Goal: Information Seeking & Learning: Learn about a topic

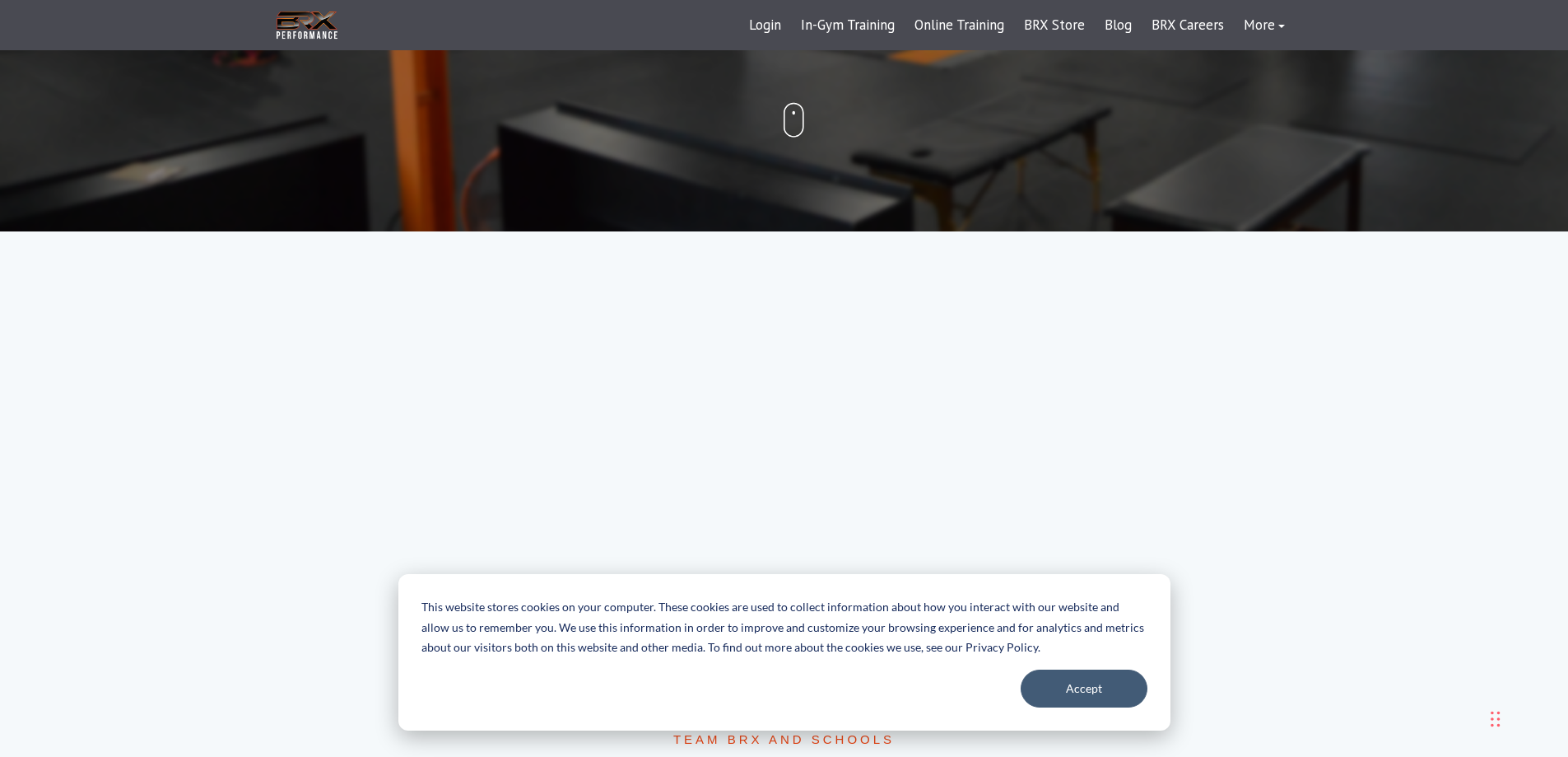
scroll to position [577, 0]
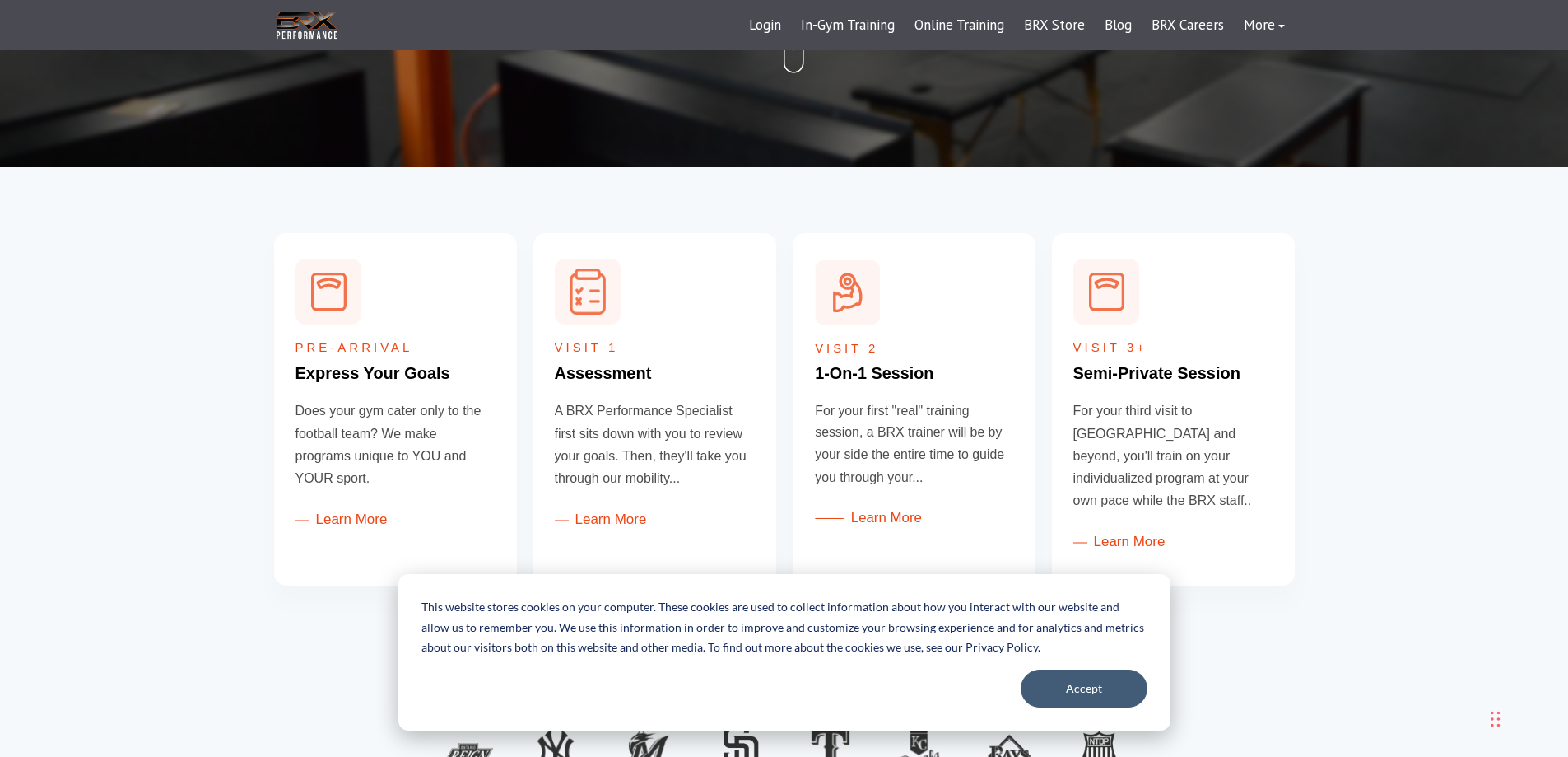
click at [864, 519] on link "Learn More" at bounding box center [868, 518] width 107 height 16
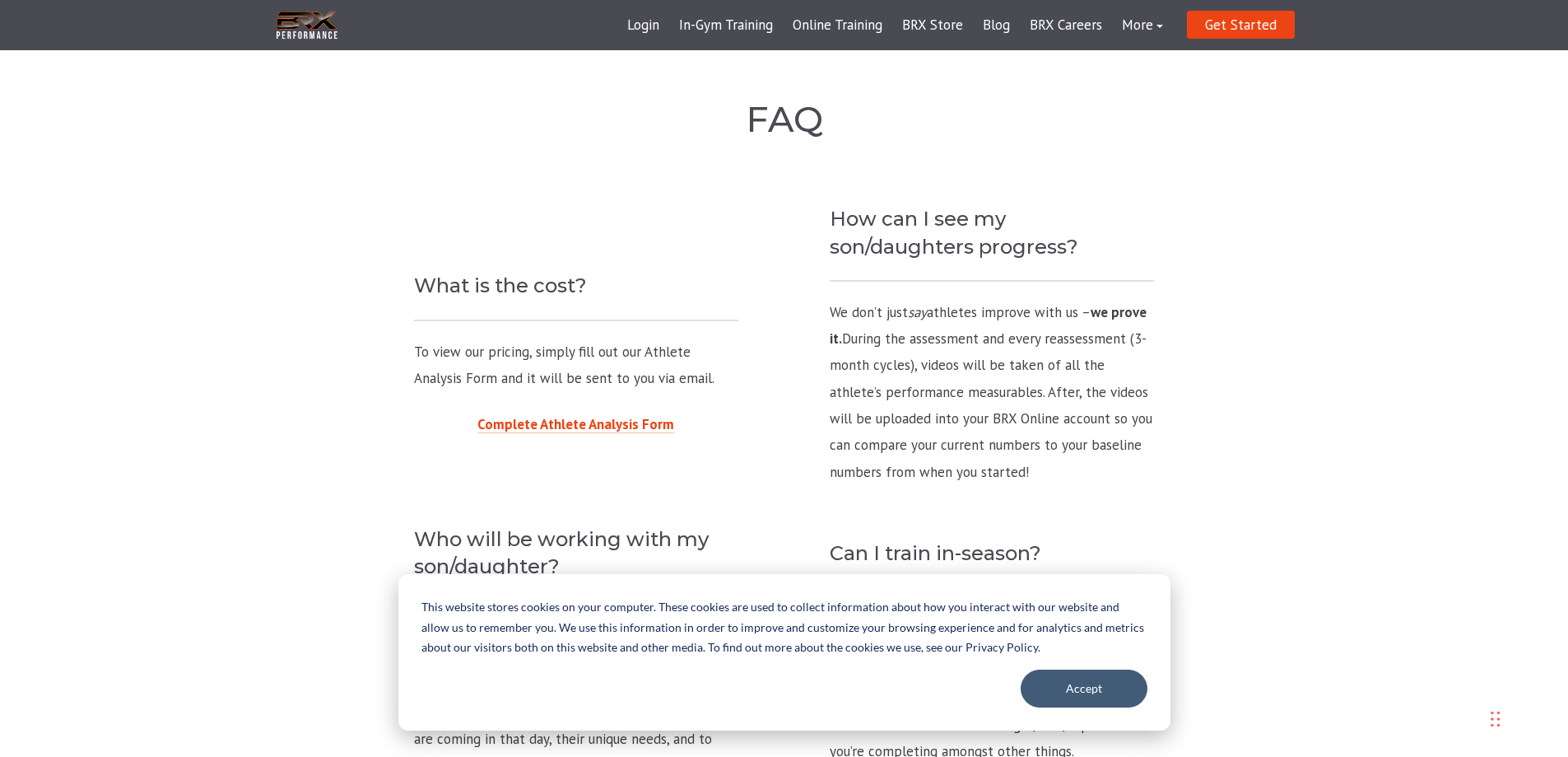
scroll to position [1318, 0]
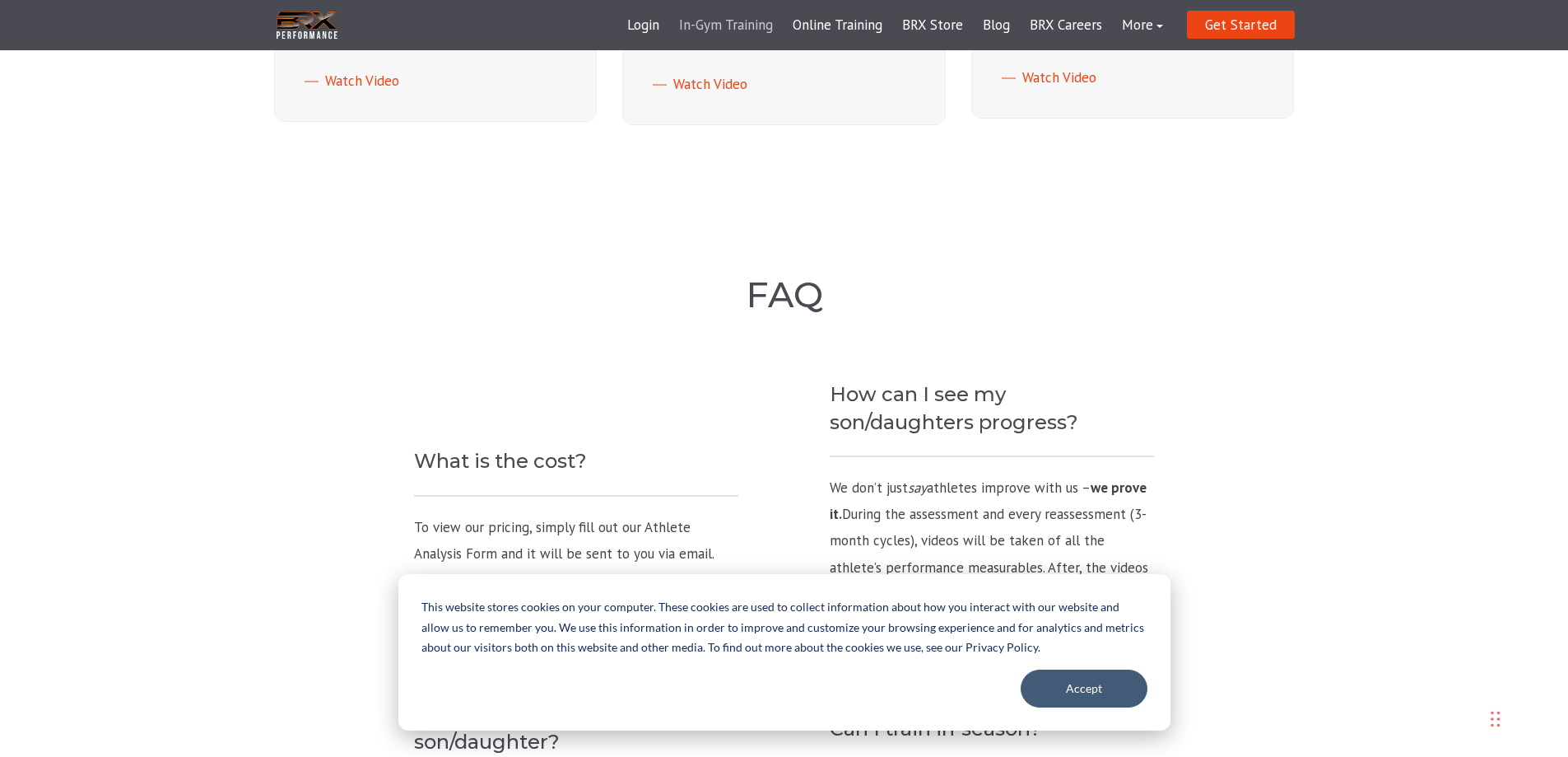
click at [730, 30] on link "In-Gym Training" at bounding box center [726, 25] width 113 height 40
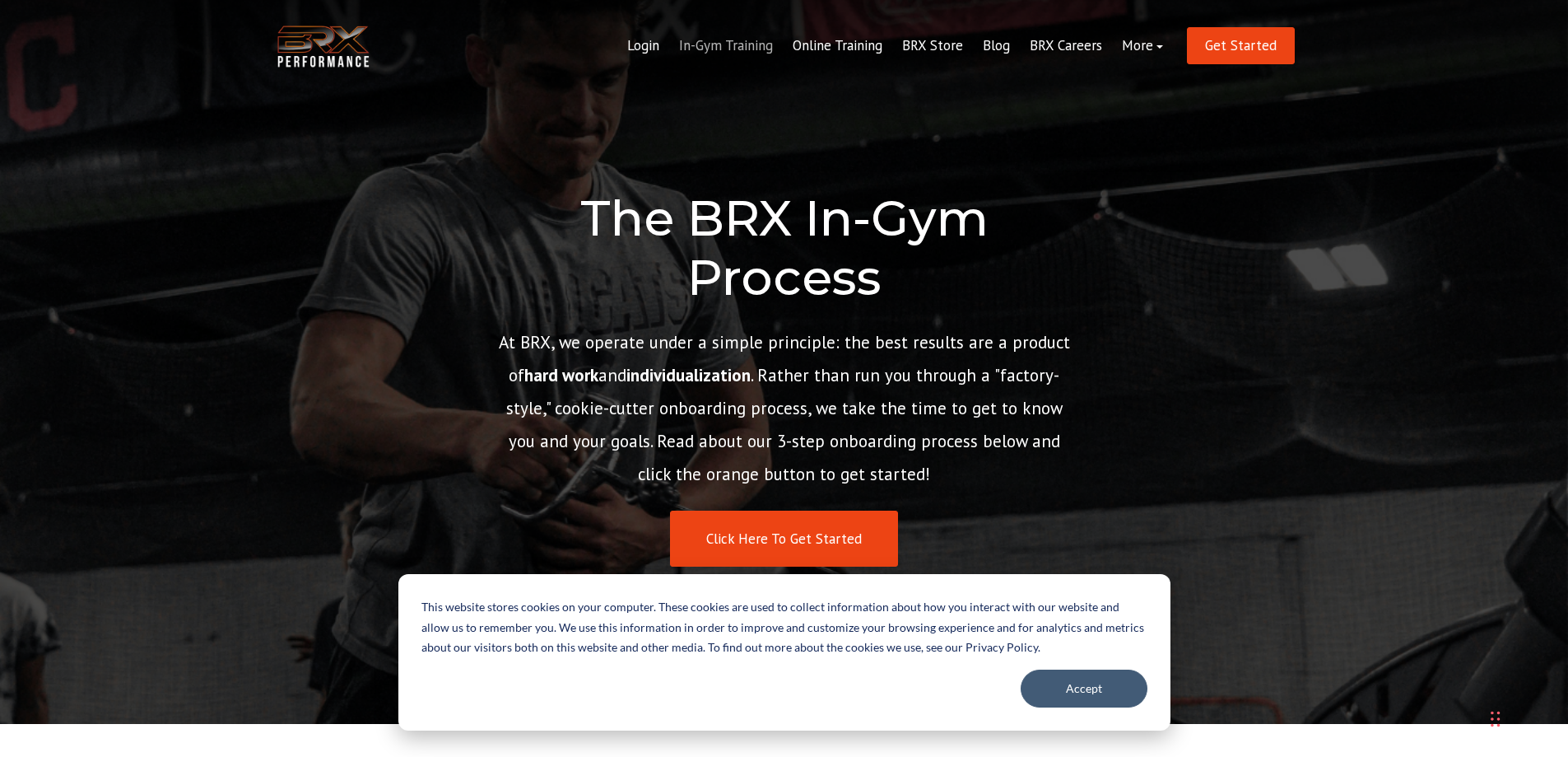
click at [706, 46] on link "In-Gym Training" at bounding box center [726, 46] width 113 height 40
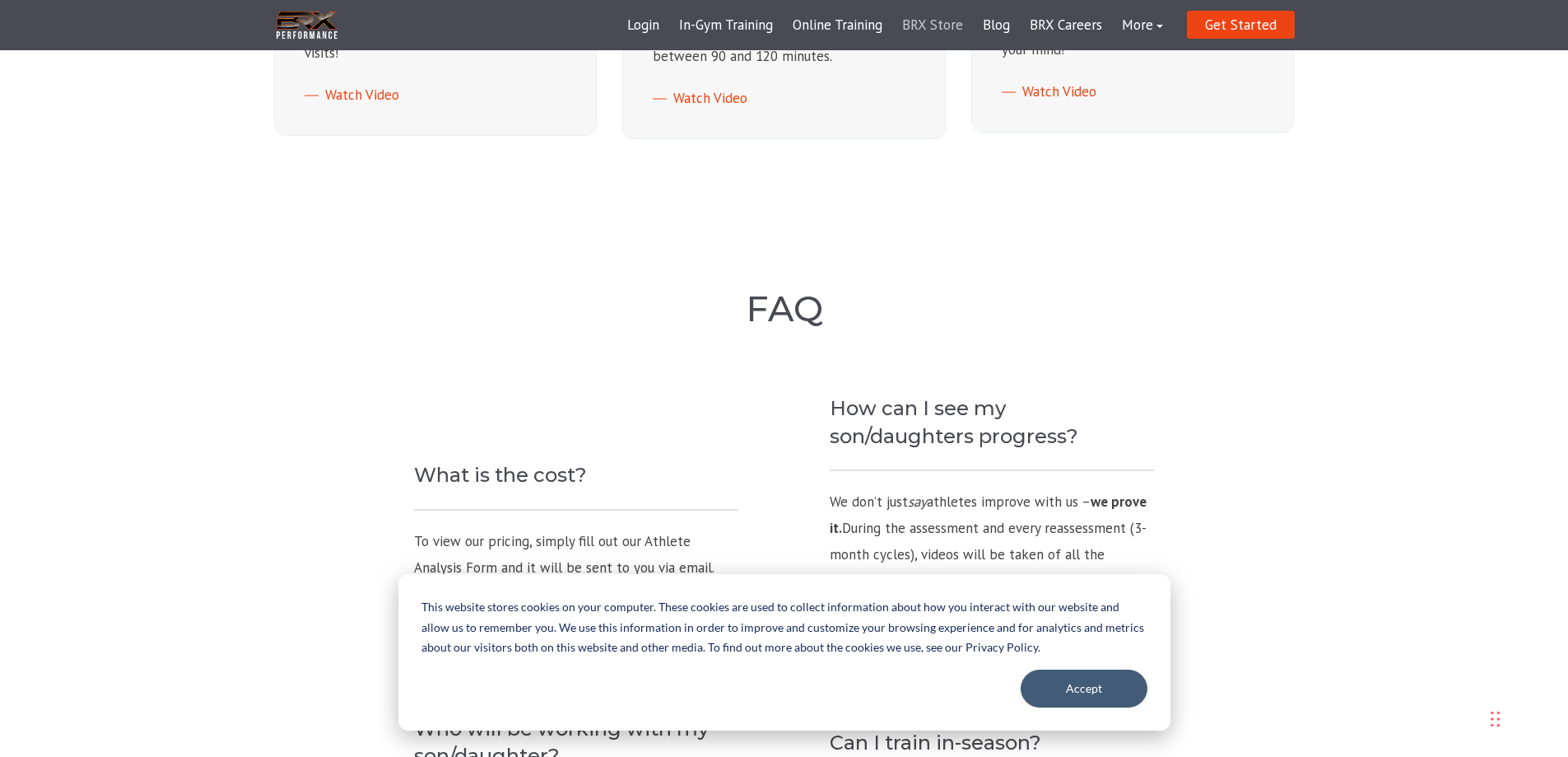
scroll to position [1318, 0]
